Goal: Check status: Check status

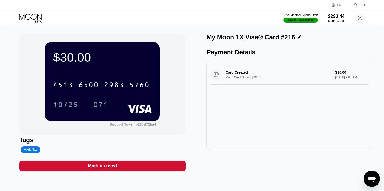
click at [19, 17] on icon at bounding box center [30, 17] width 23 height 6
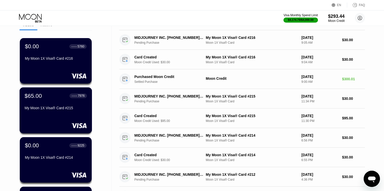
scroll to position [26, 0]
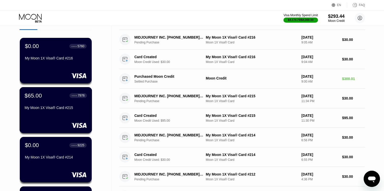
click at [51, 104] on div "$65.00 ● ● ● ● 7976 My Moon 1X Visa® Card #215" at bounding box center [56, 102] width 62 height 20
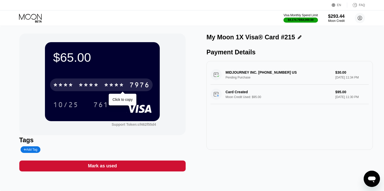
click at [142, 83] on div "7976" at bounding box center [139, 86] width 20 height 8
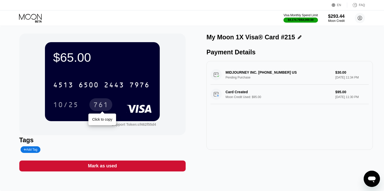
click at [98, 107] on div "761" at bounding box center [100, 105] width 15 height 8
